Goal: Task Accomplishment & Management: Use online tool/utility

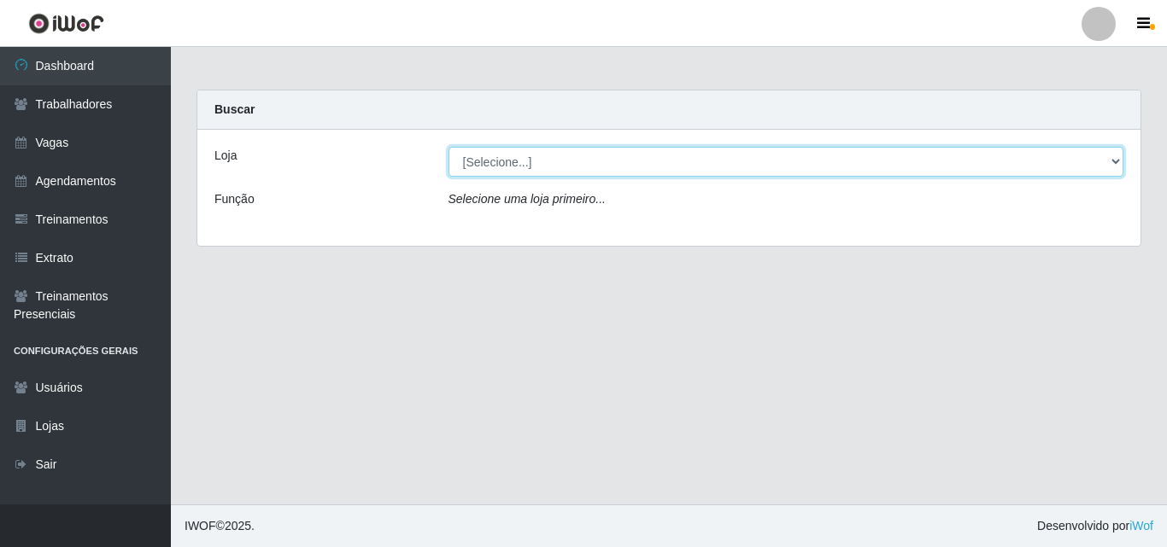
click at [523, 149] on select "[Selecione...] Castelinho Supermercado" at bounding box center [785, 162] width 675 height 30
select select "377"
click at [448, 147] on select "[Selecione...] Castelinho Supermercado" at bounding box center [785, 162] width 675 height 30
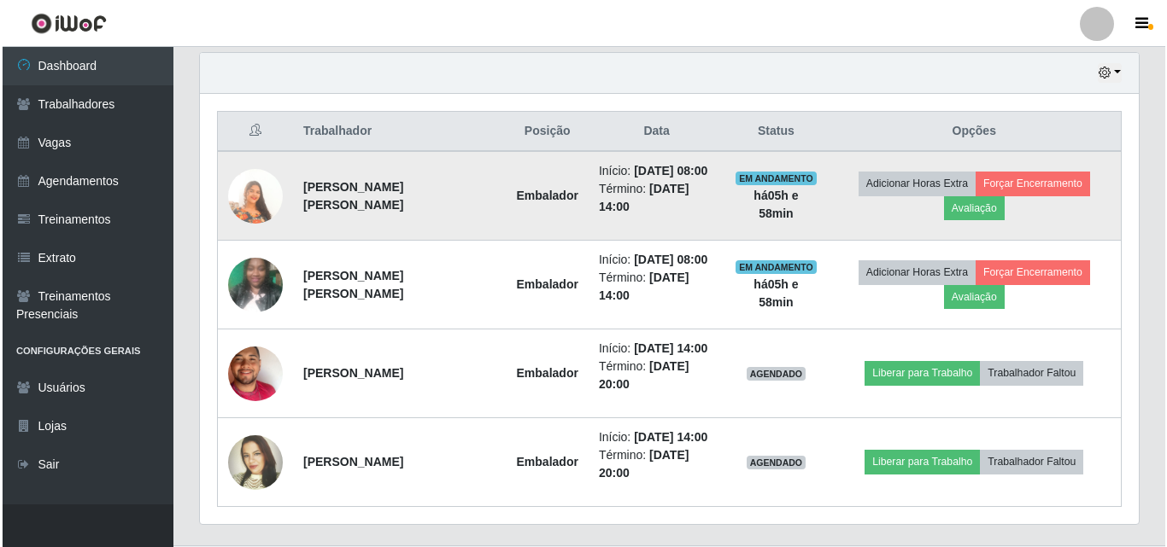
scroll to position [598, 0]
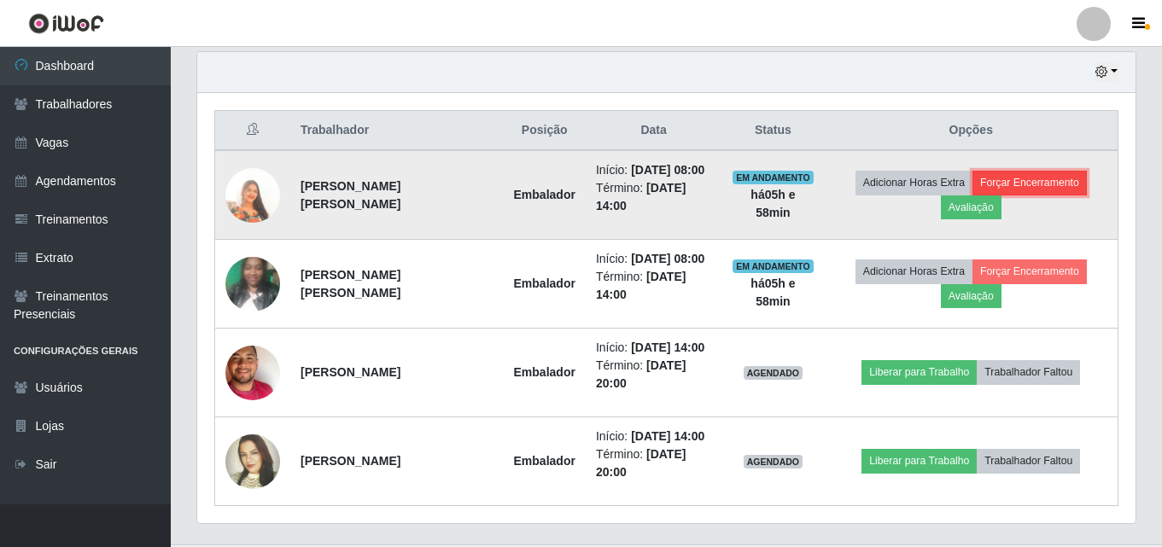
click at [1005, 180] on button "Forçar Encerramento" at bounding box center [1030, 183] width 114 height 24
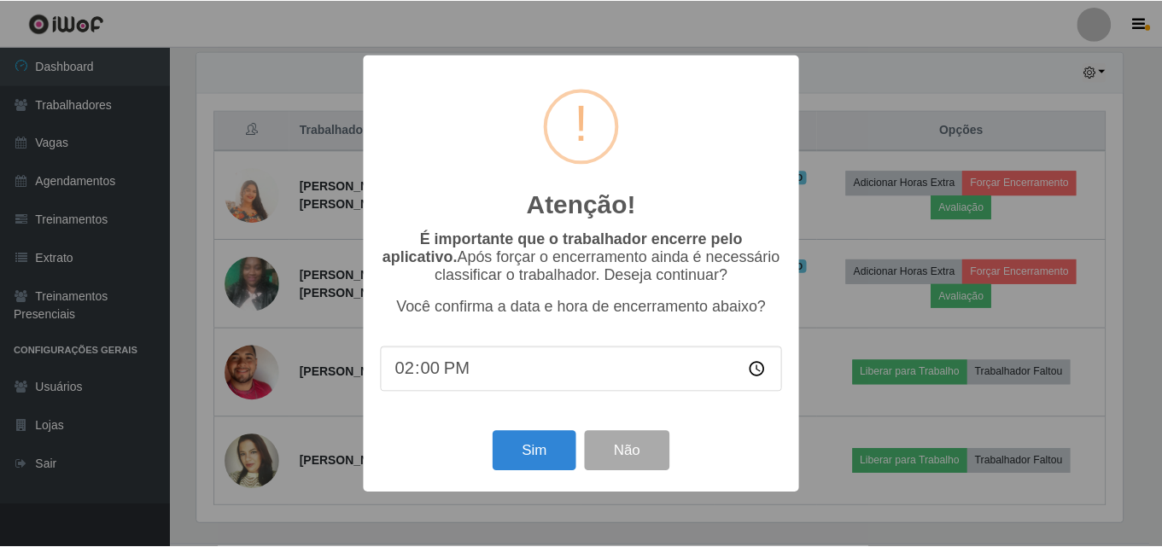
scroll to position [354, 930]
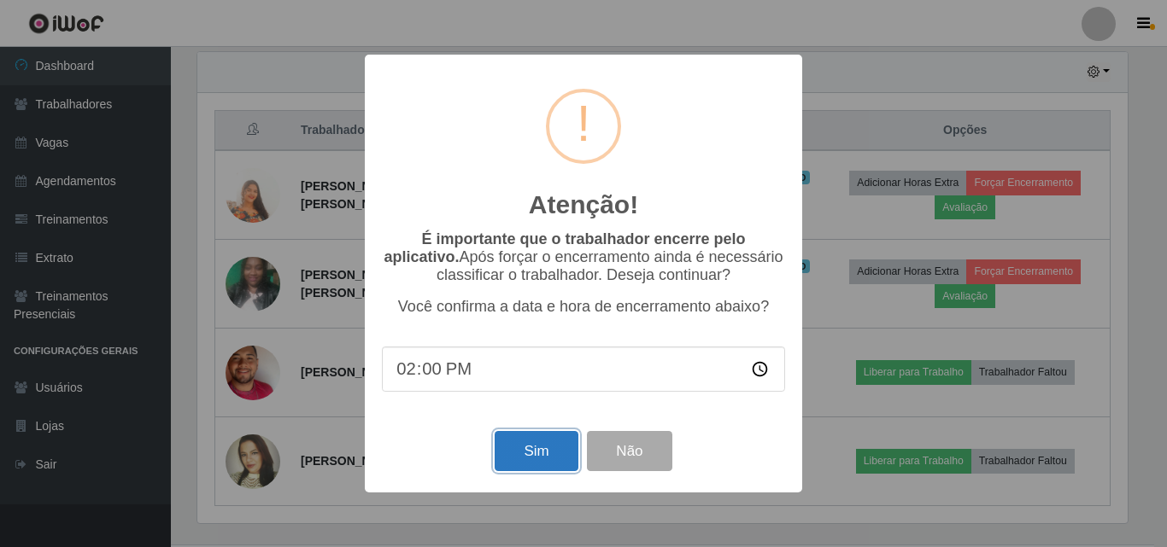
click at [528, 455] on button "Sim" at bounding box center [535, 451] width 83 height 40
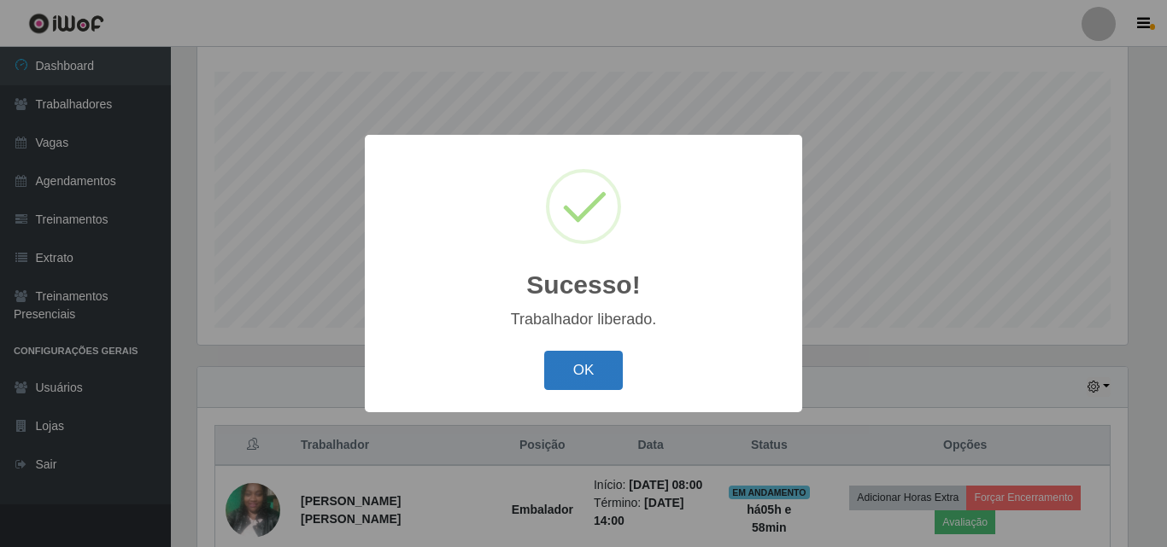
click at [555, 368] on button "OK" at bounding box center [583, 371] width 79 height 40
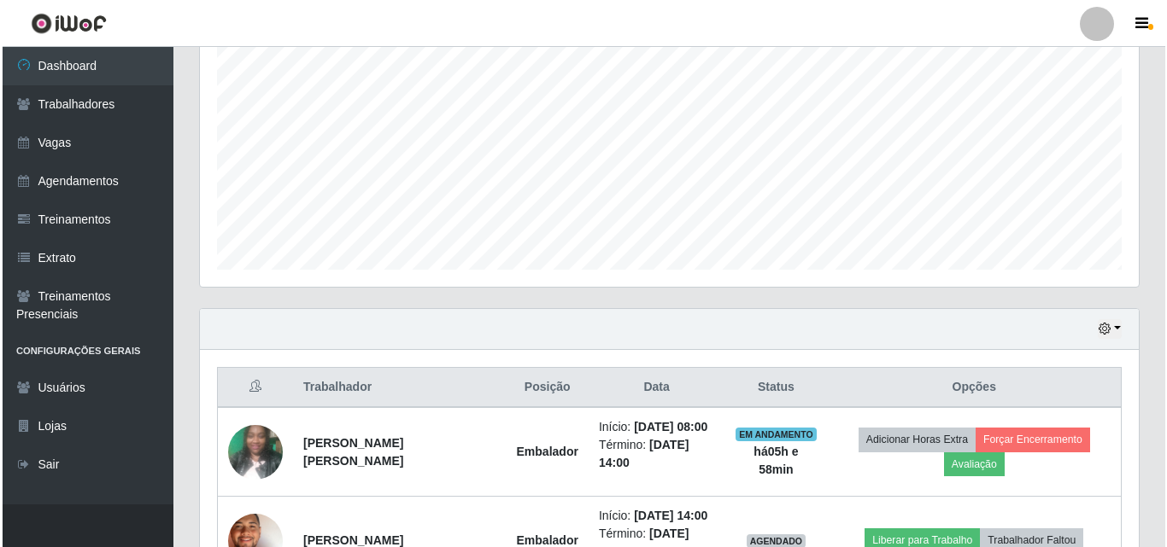
scroll to position [549, 0]
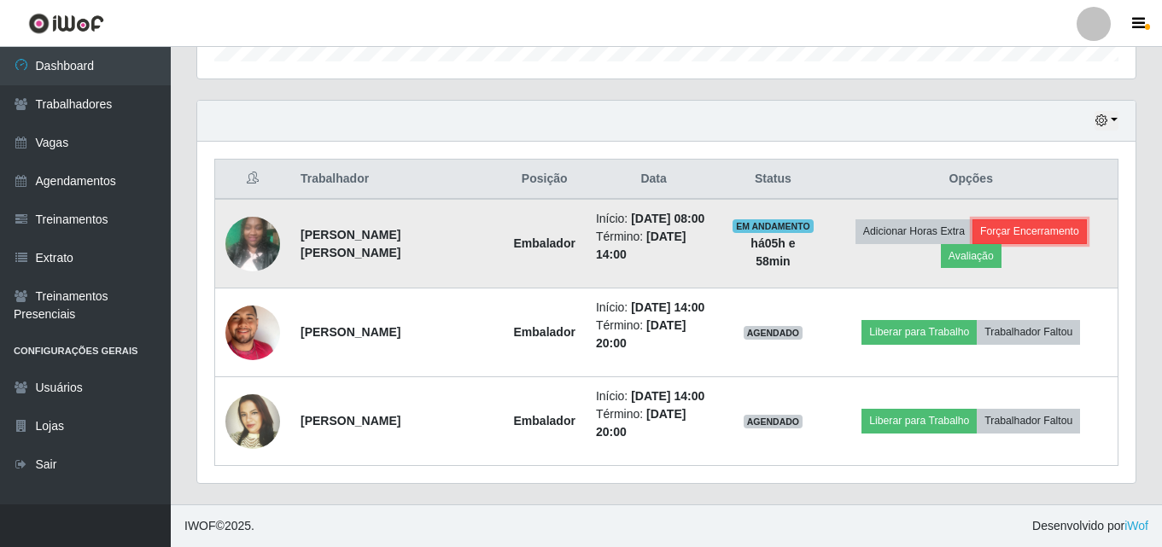
click at [1040, 222] on button "Forçar Encerramento" at bounding box center [1030, 231] width 114 height 24
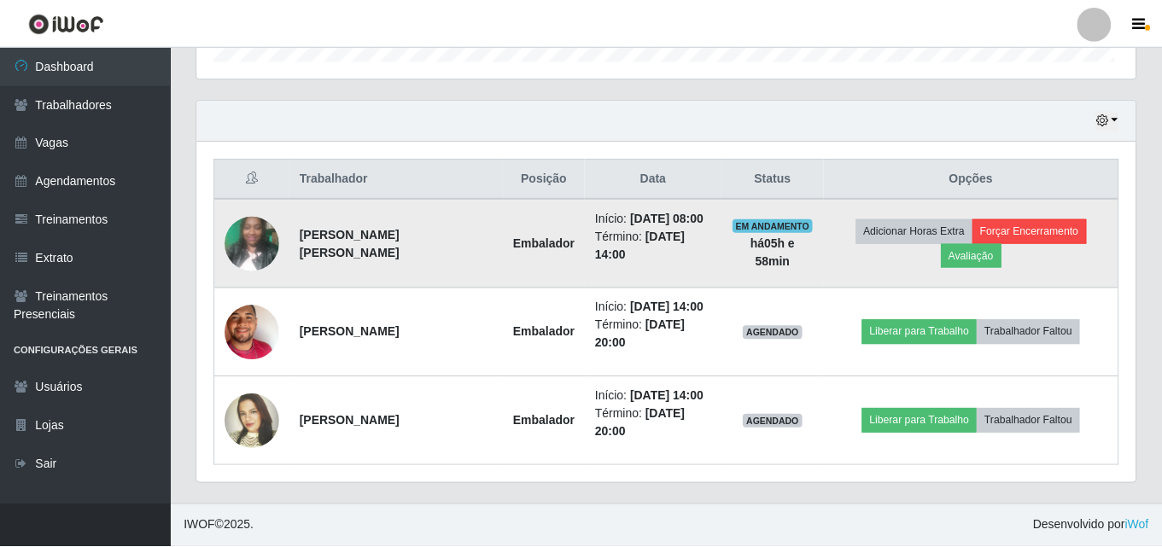
scroll to position [354, 930]
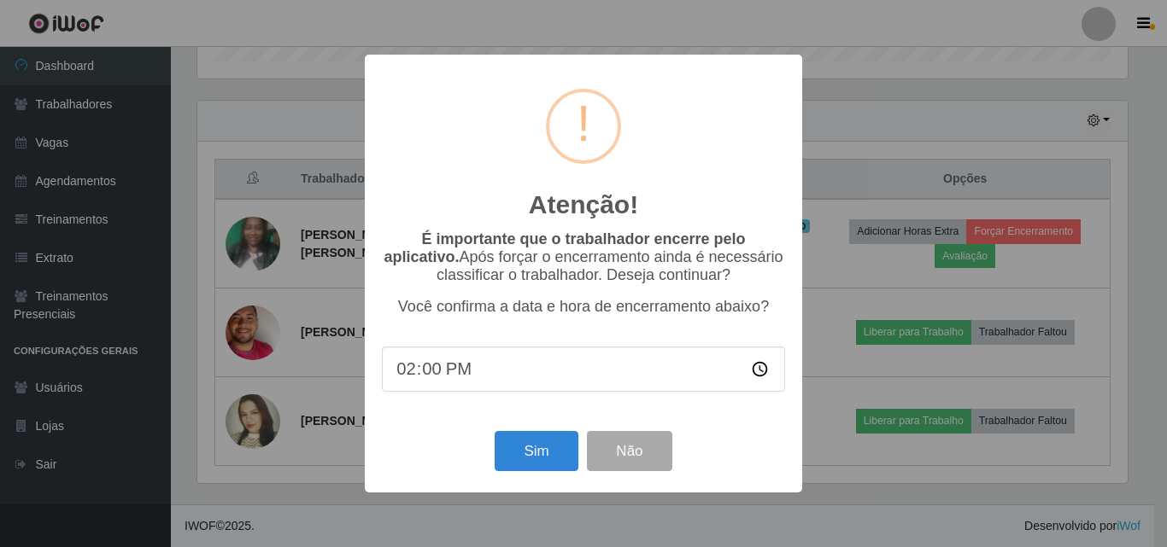
click at [851, 131] on div "Atenção! × É importante que o trabalhador encerre pelo aplicativo. Após forçar …" at bounding box center [583, 273] width 1167 height 547
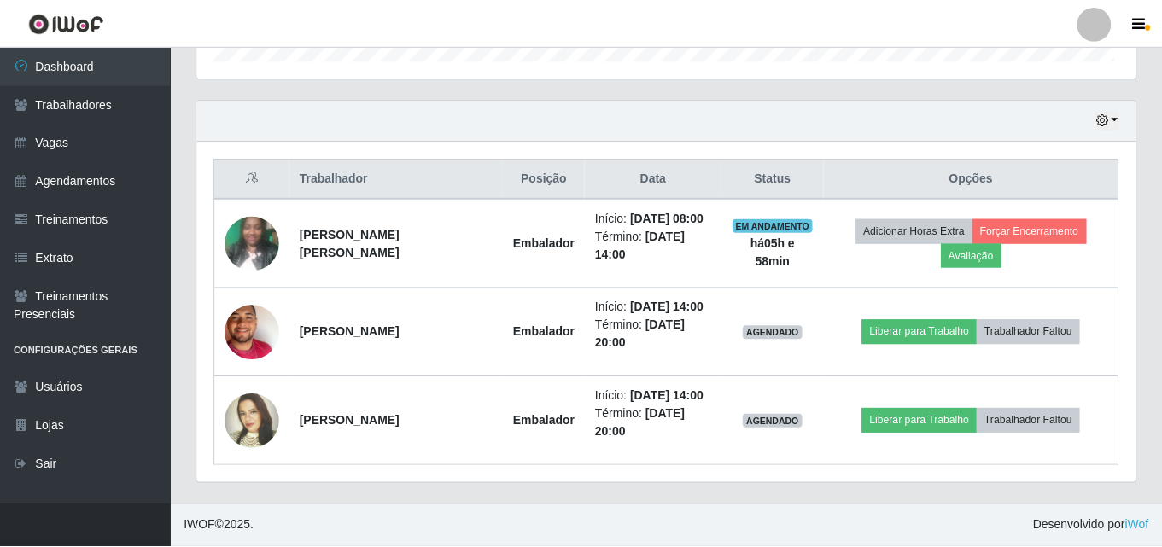
scroll to position [354, 939]
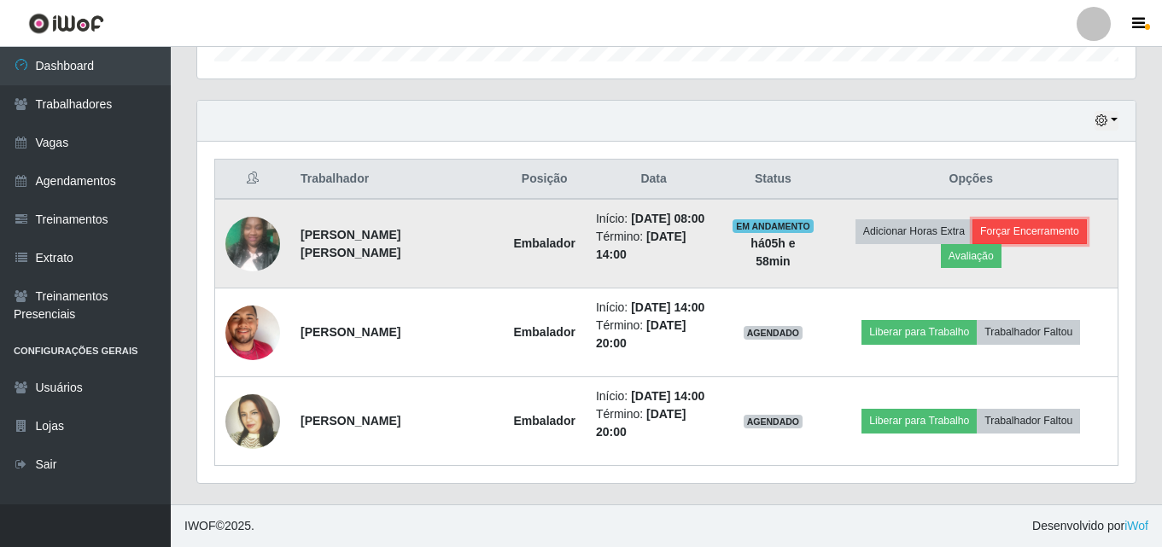
click at [1012, 235] on button "Forçar Encerramento" at bounding box center [1030, 231] width 114 height 24
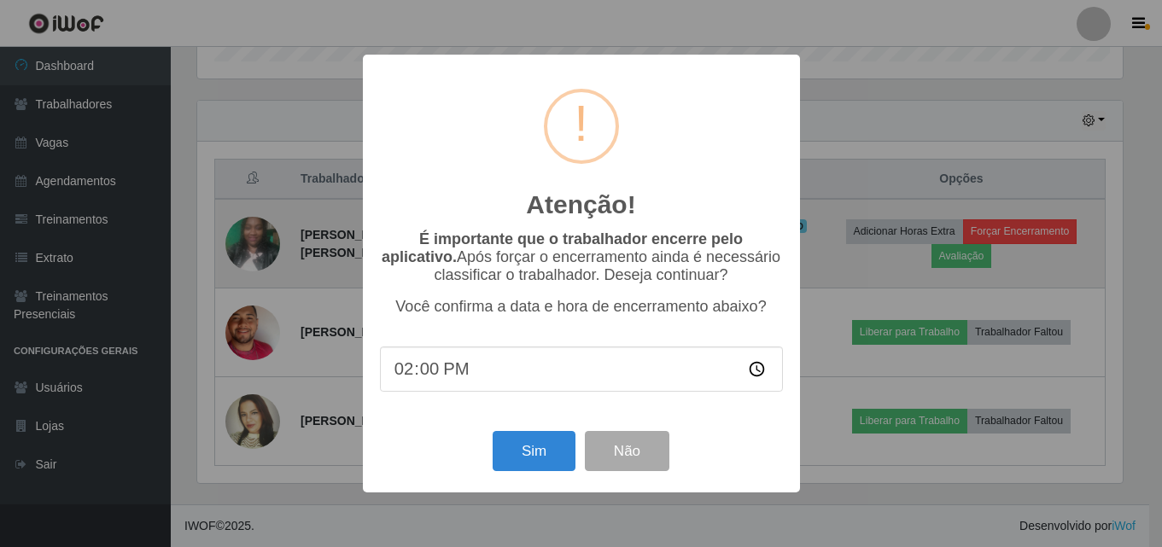
scroll to position [354, 930]
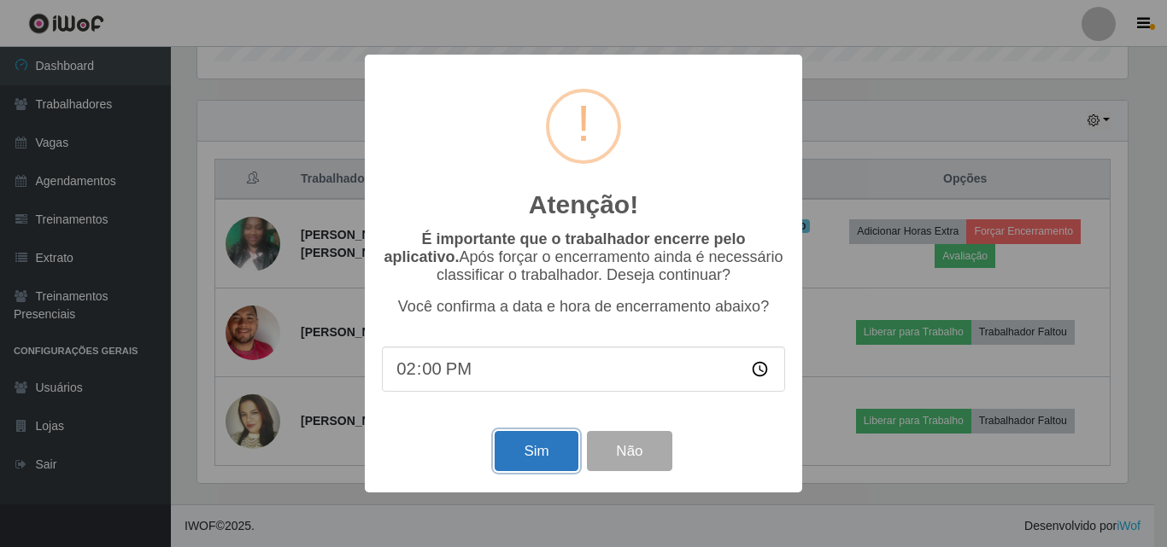
click at [543, 459] on button "Sim" at bounding box center [535, 451] width 83 height 40
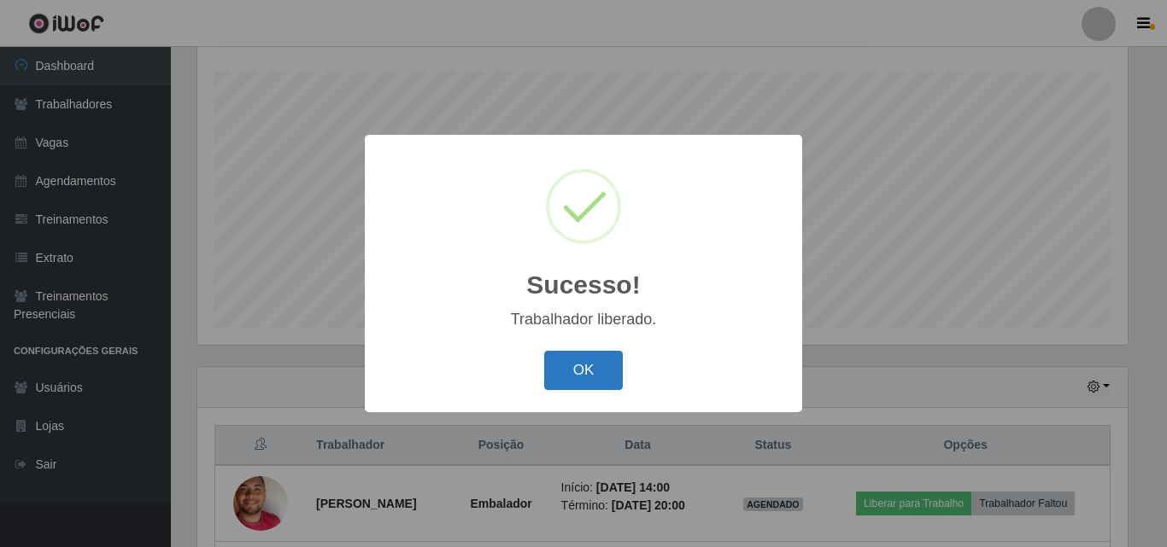
click at [571, 377] on button "OK" at bounding box center [583, 371] width 79 height 40
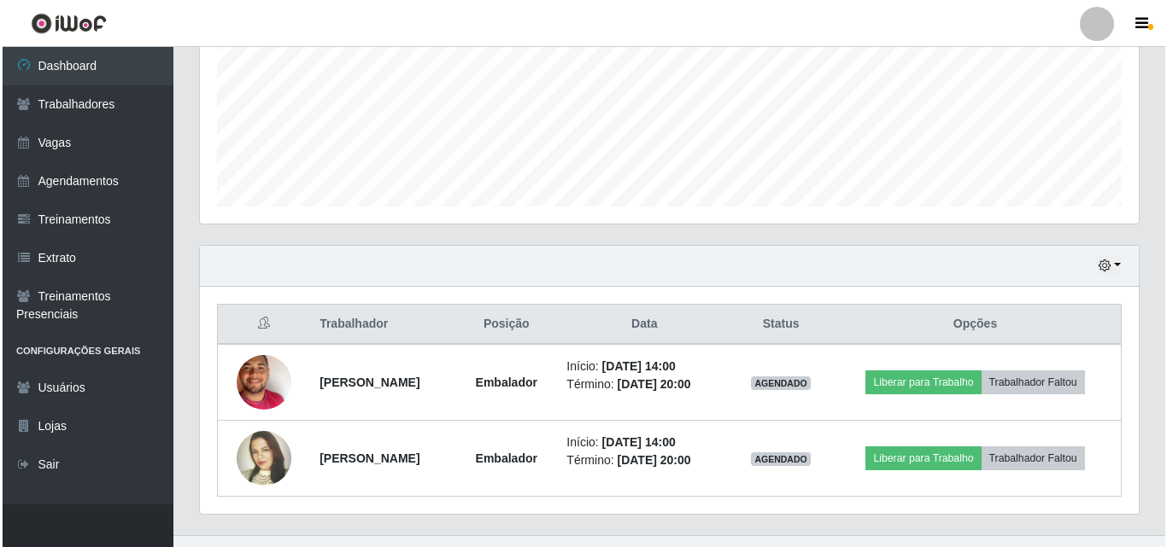
scroll to position [435, 0]
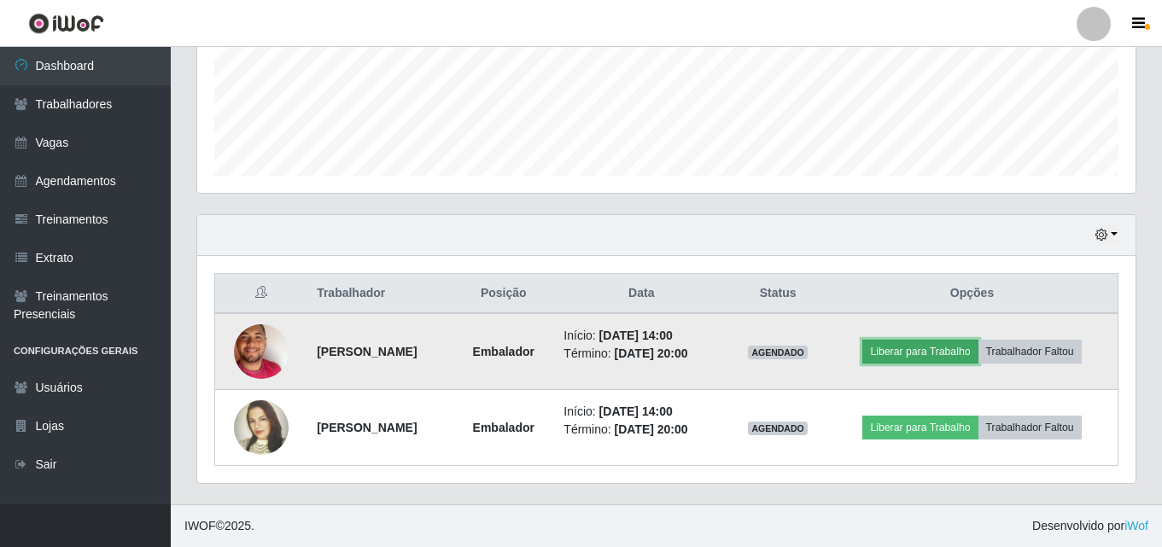
click at [926, 348] on button "Liberar para Trabalho" at bounding box center [920, 352] width 115 height 24
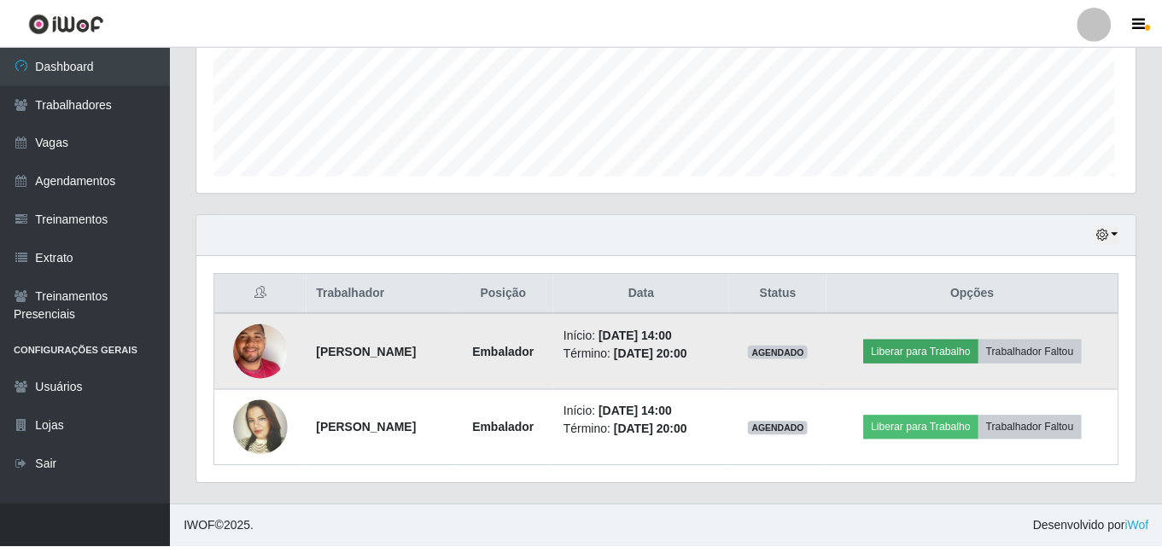
scroll to position [0, 0]
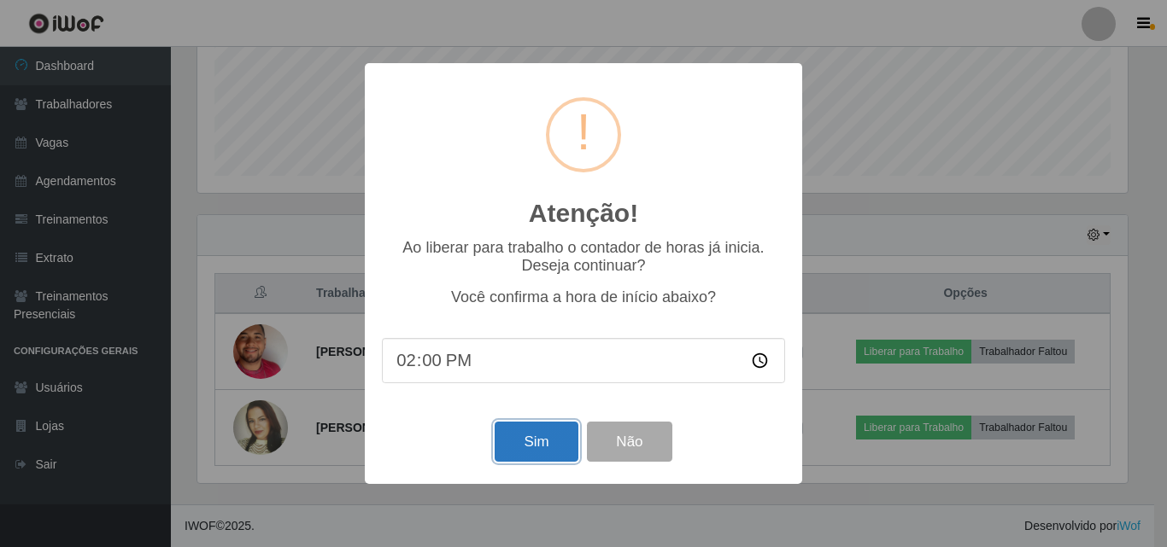
click at [517, 436] on button "Sim" at bounding box center [535, 442] width 83 height 40
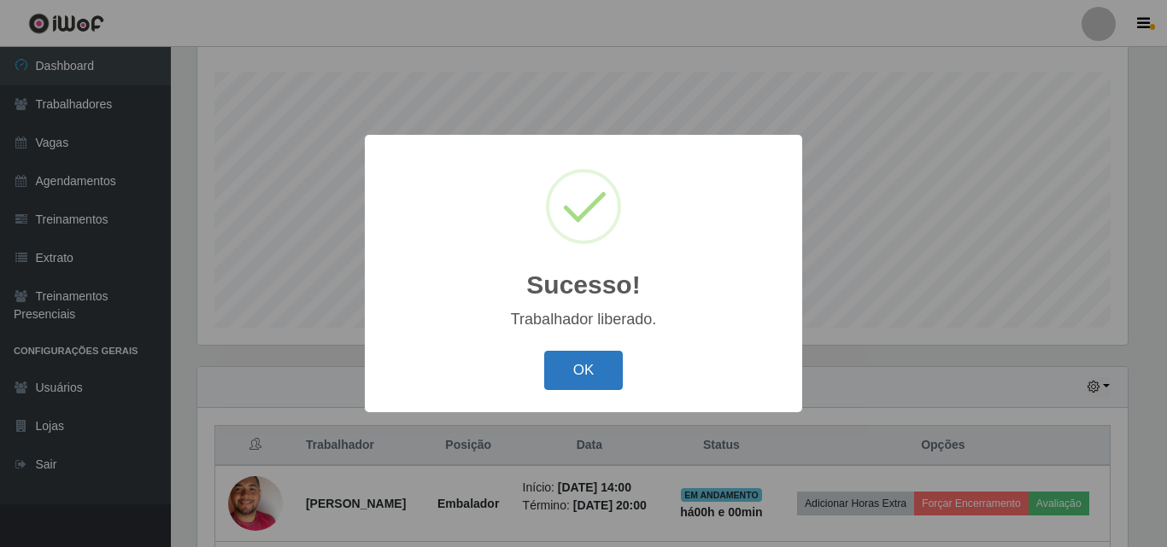
click at [581, 377] on button "OK" at bounding box center [583, 371] width 79 height 40
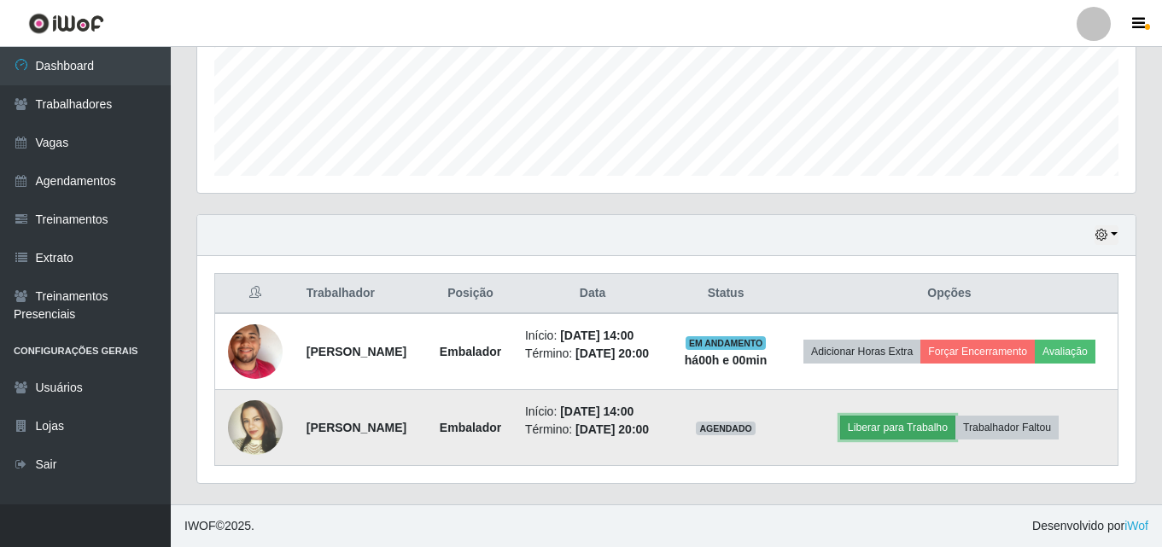
click at [913, 429] on button "Liberar para Trabalho" at bounding box center [897, 428] width 115 height 24
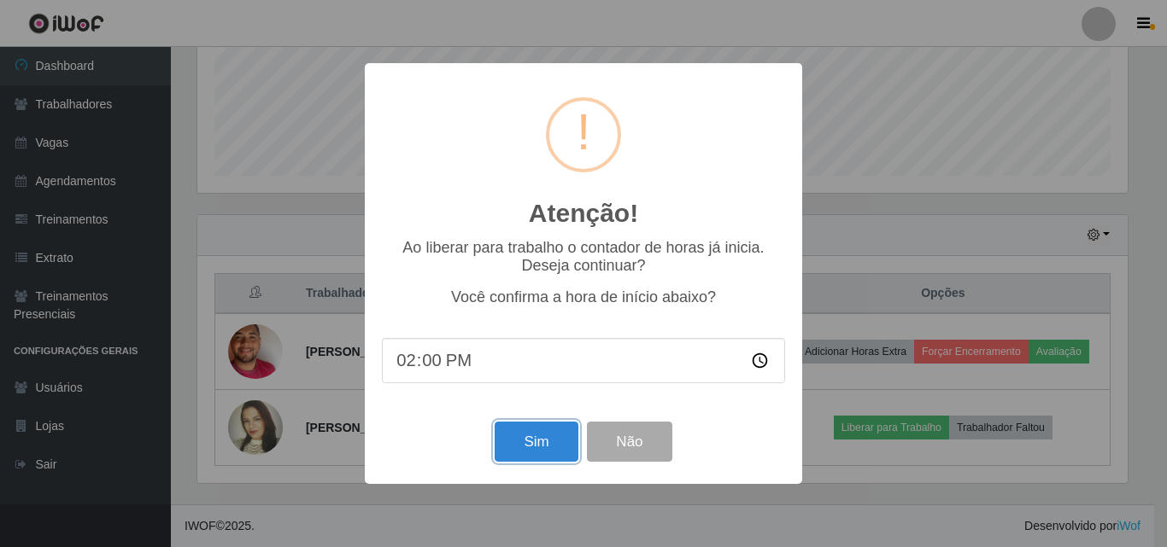
click at [551, 441] on button "Sim" at bounding box center [535, 442] width 83 height 40
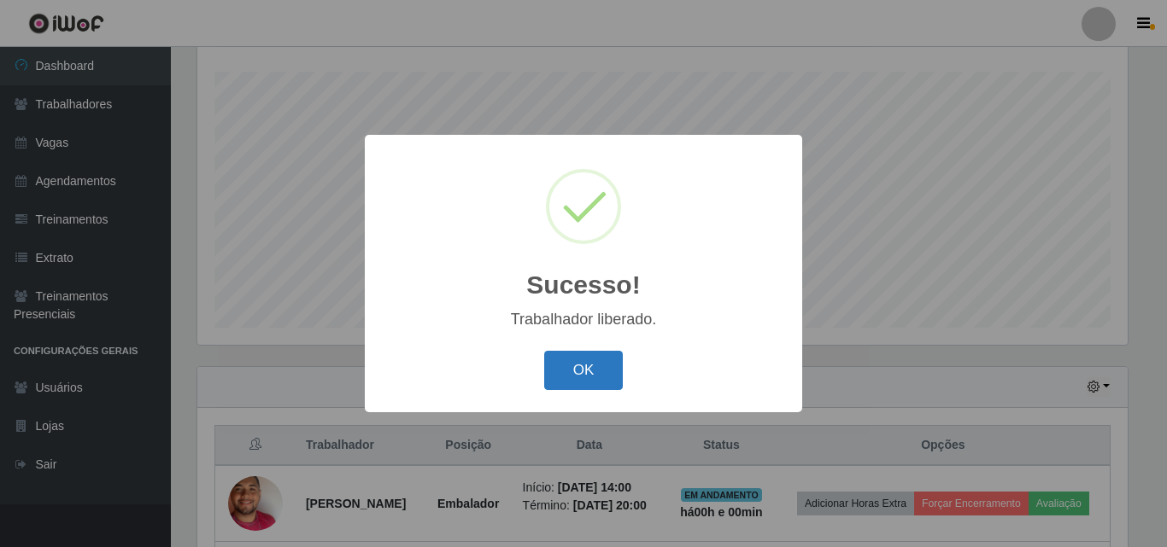
click at [577, 359] on button "OK" at bounding box center [583, 371] width 79 height 40
